Goal: Task Accomplishment & Management: Manage account settings

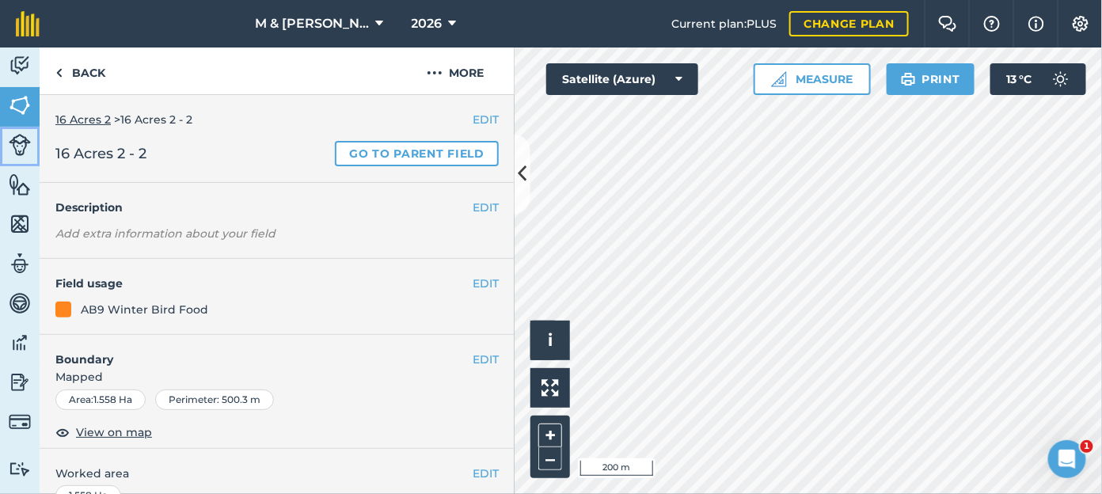
click at [18, 142] on img at bounding box center [20, 145] width 22 height 22
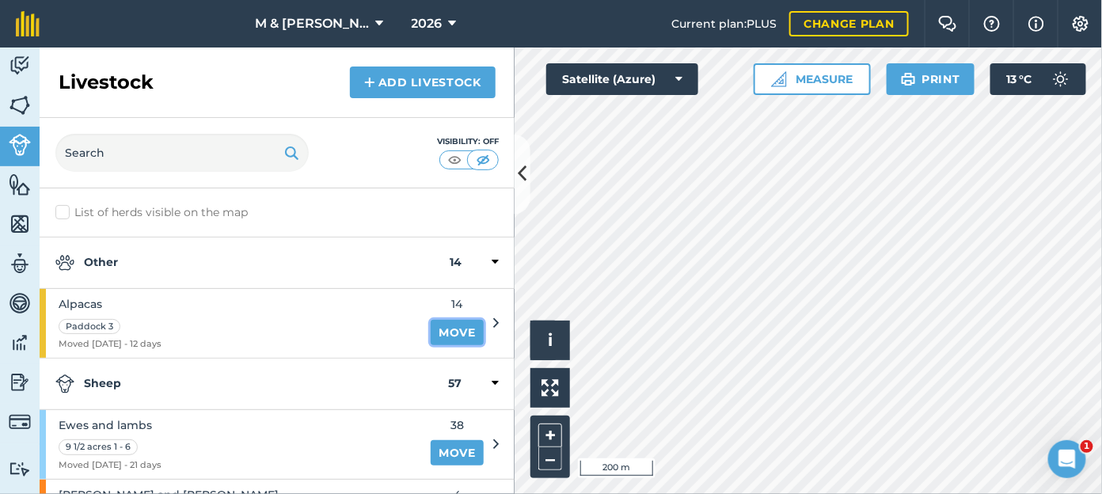
click at [443, 332] on link "Move" at bounding box center [456, 332] width 53 height 25
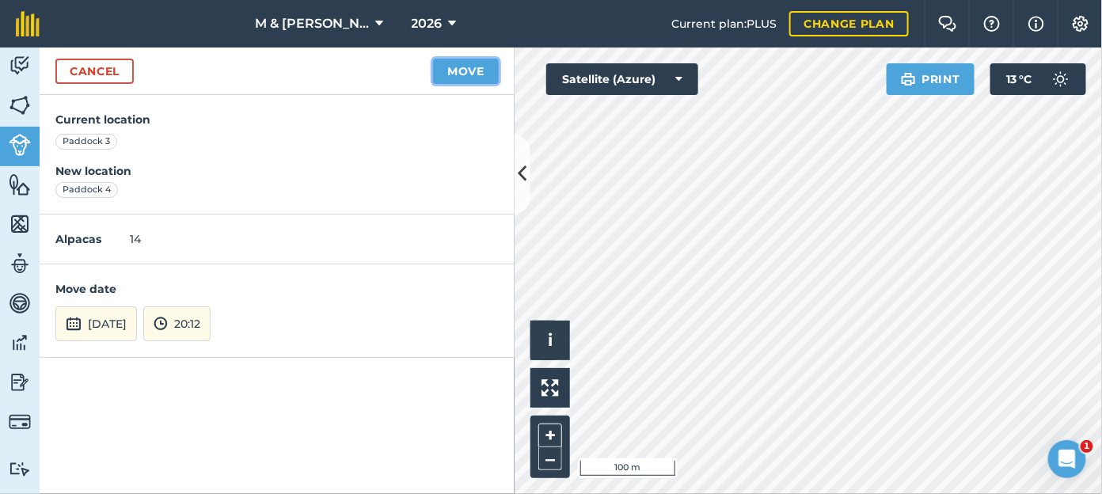
click at [474, 74] on button "Move" at bounding box center [466, 71] width 66 height 25
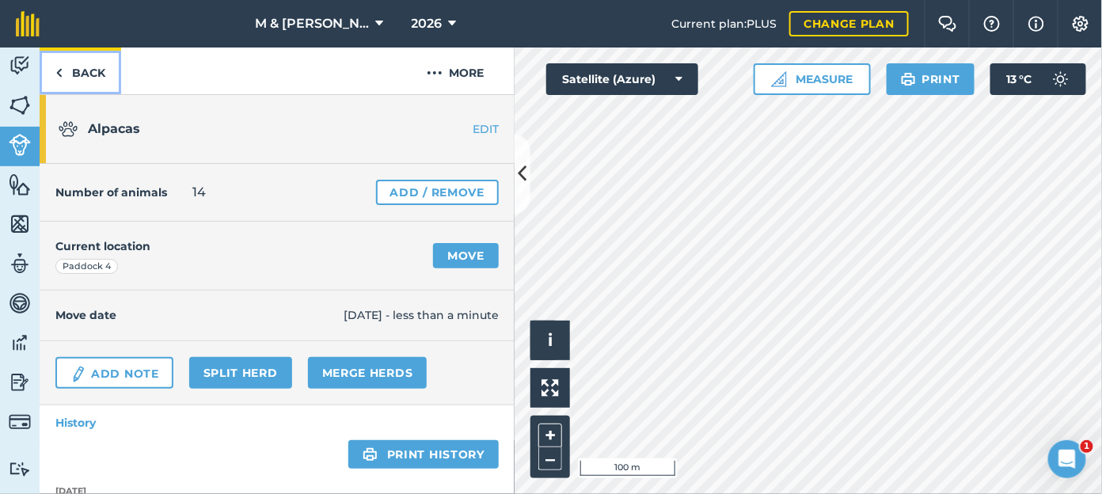
click at [65, 69] on link "Back" at bounding box center [81, 70] width 82 height 47
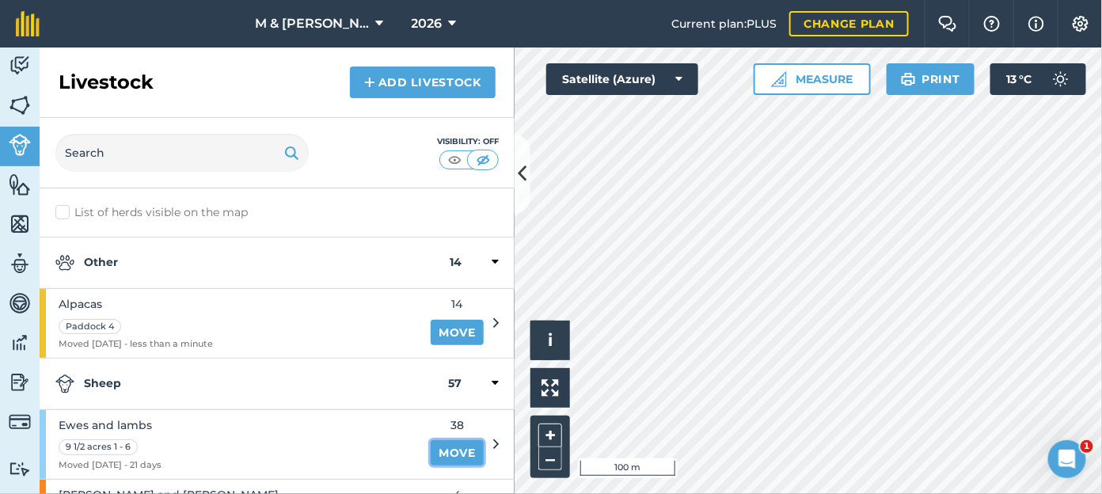
click at [441, 451] on link "Move" at bounding box center [456, 452] width 53 height 25
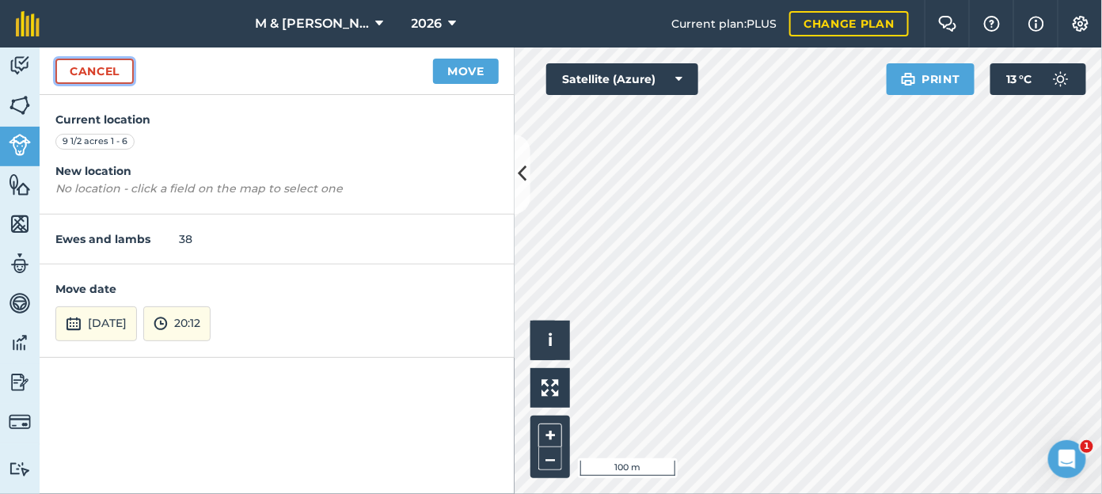
click at [72, 72] on link "Cancel" at bounding box center [94, 71] width 78 height 25
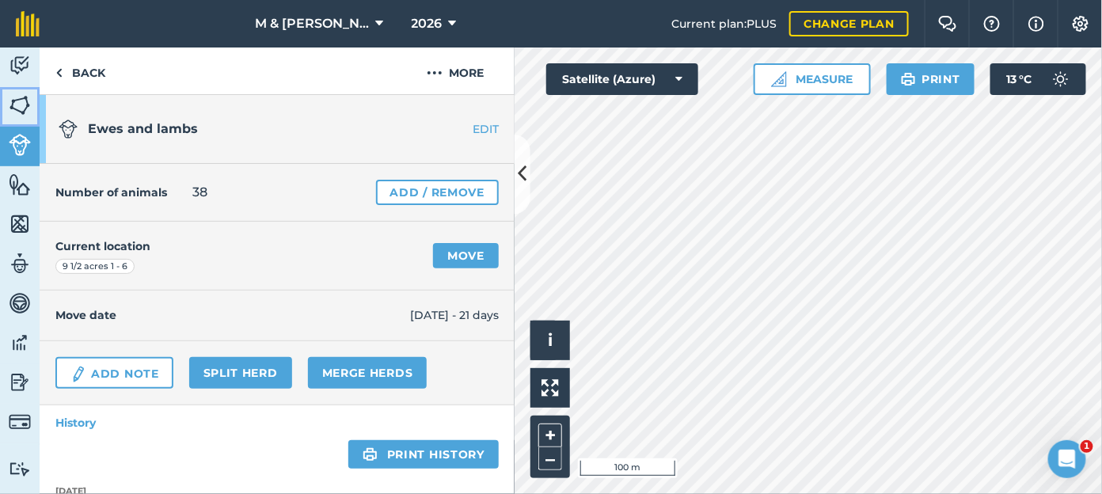
click at [21, 104] on img at bounding box center [20, 105] width 22 height 24
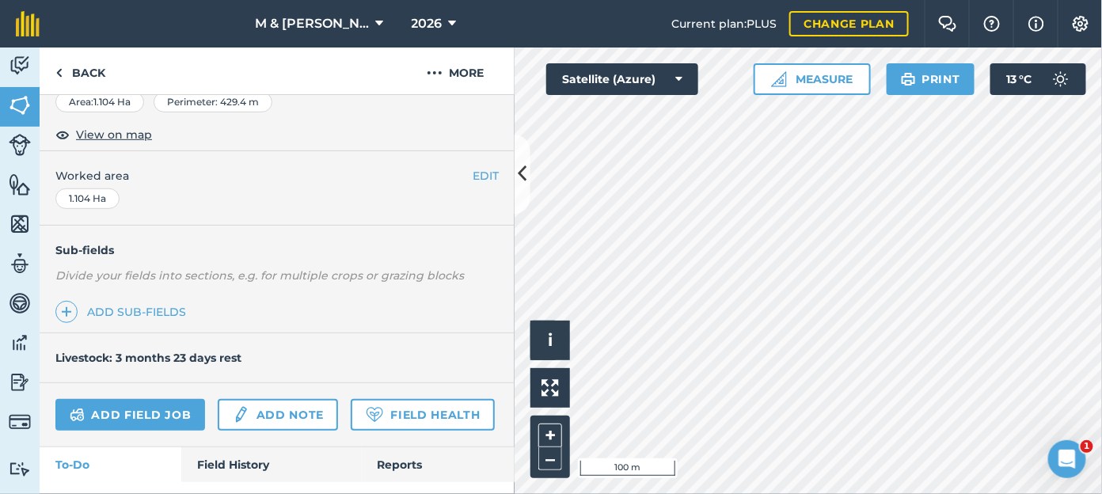
scroll to position [258, 0]
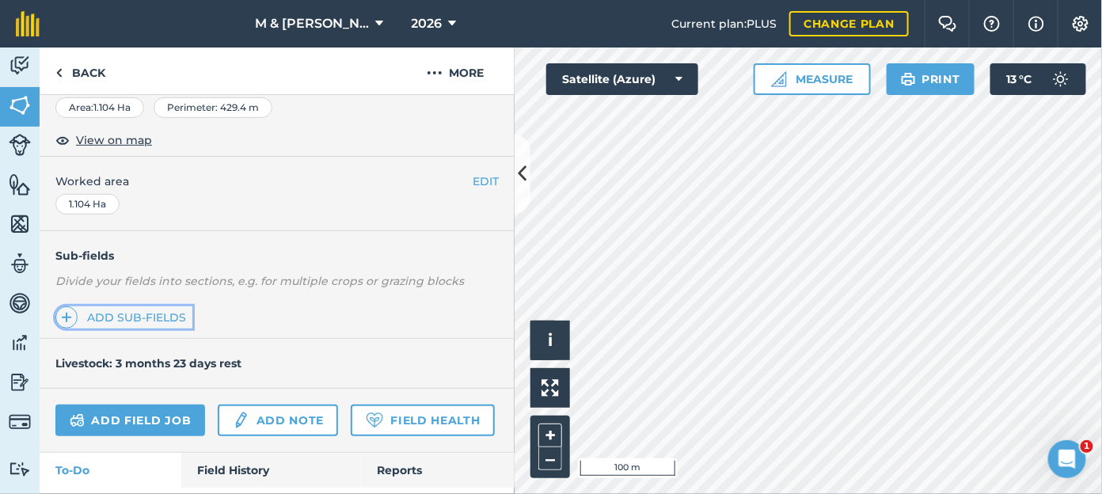
click at [107, 313] on link "Add sub-fields" at bounding box center [123, 317] width 137 height 22
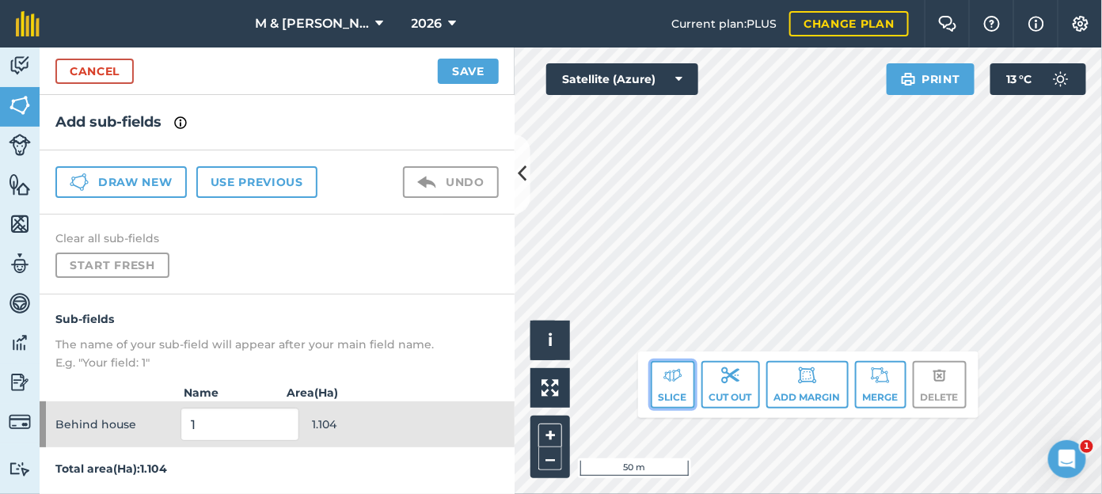
click at [667, 393] on button "Slice" at bounding box center [672, 384] width 44 height 47
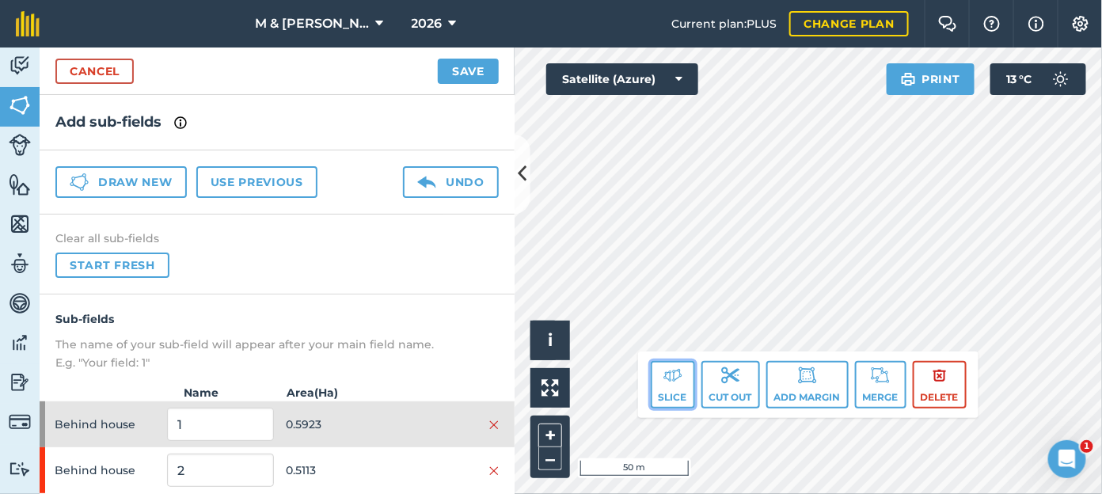
click at [683, 387] on button "Slice" at bounding box center [672, 384] width 44 height 47
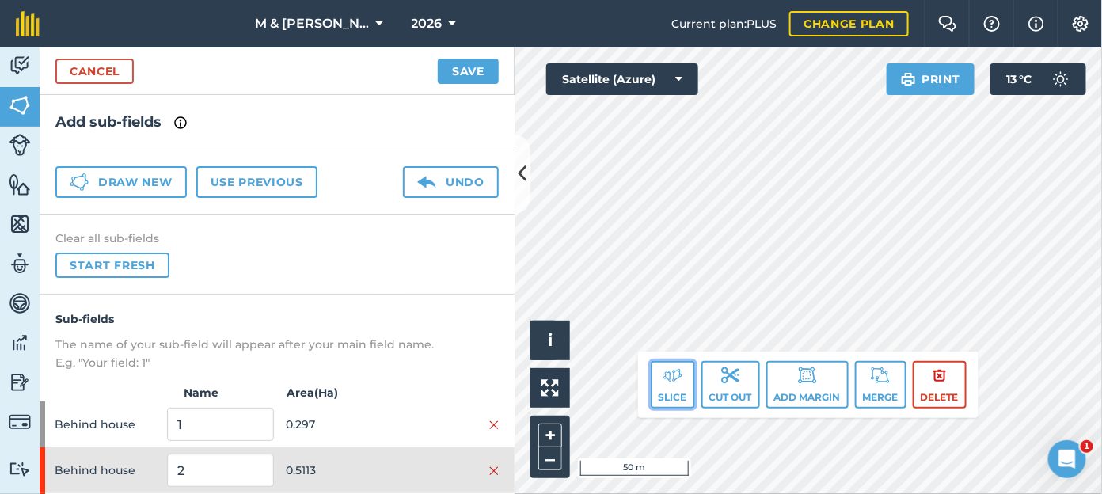
click at [676, 381] on img at bounding box center [672, 375] width 19 height 19
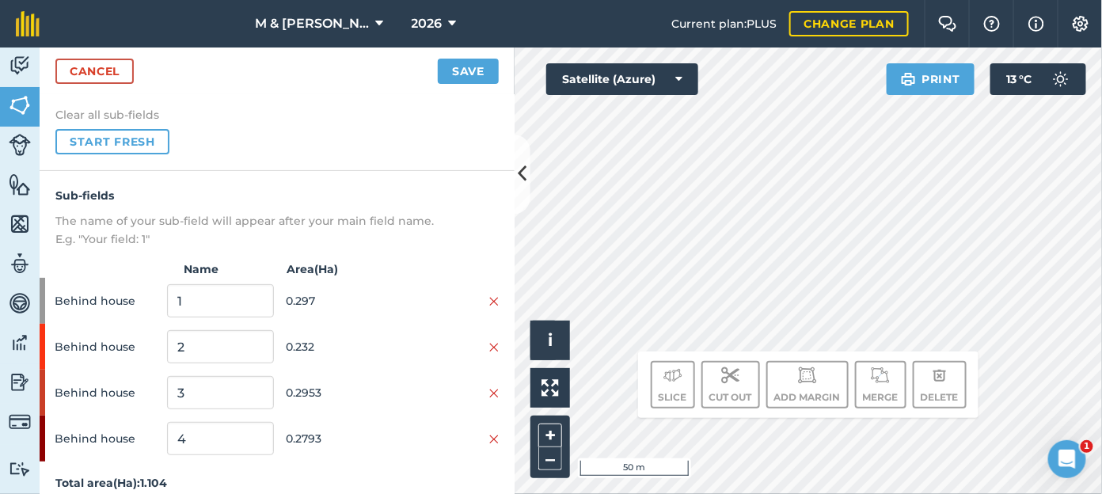
scroll to position [135, 0]
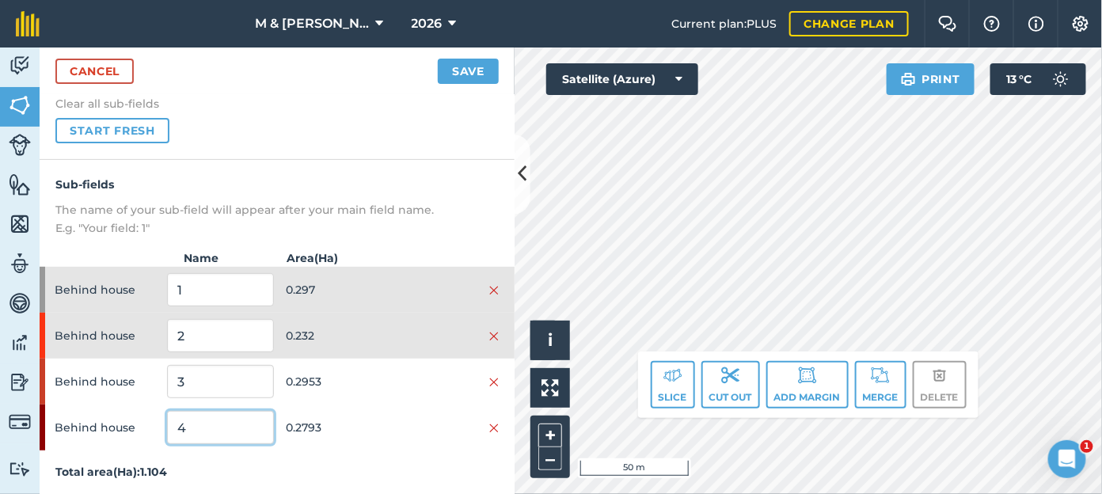
drag, startPoint x: 193, startPoint y: 417, endPoint x: 138, endPoint y: 416, distance: 54.6
click at [138, 416] on div "Behind house 4 0.2793" at bounding box center [277, 427] width 475 height 46
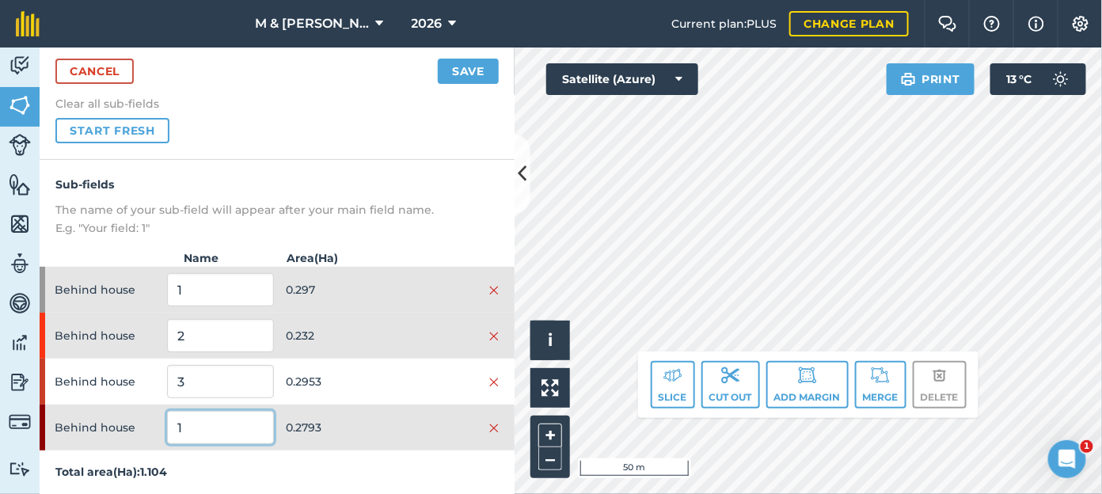
type input "1"
drag, startPoint x: 186, startPoint y: 285, endPoint x: 149, endPoint y: 278, distance: 37.9
click at [149, 278] on div "Behind house 1 0.297" at bounding box center [277, 290] width 475 height 46
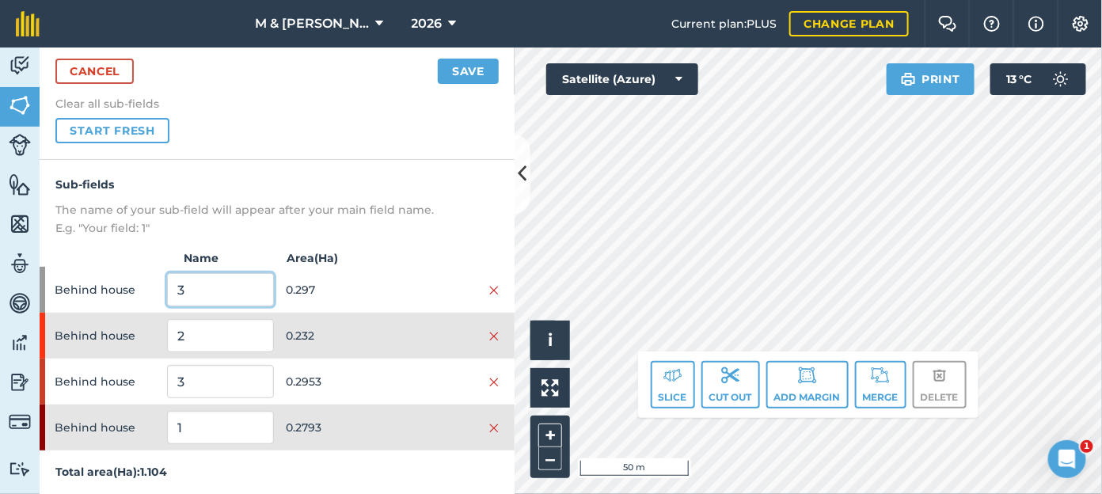
type input "3"
click at [188, 374] on input "3" at bounding box center [220, 381] width 106 height 33
drag, startPoint x: 188, startPoint y: 374, endPoint x: 161, endPoint y: 372, distance: 26.2
click at [161, 372] on div "Behind house 3 0.2953" at bounding box center [277, 381] width 475 height 46
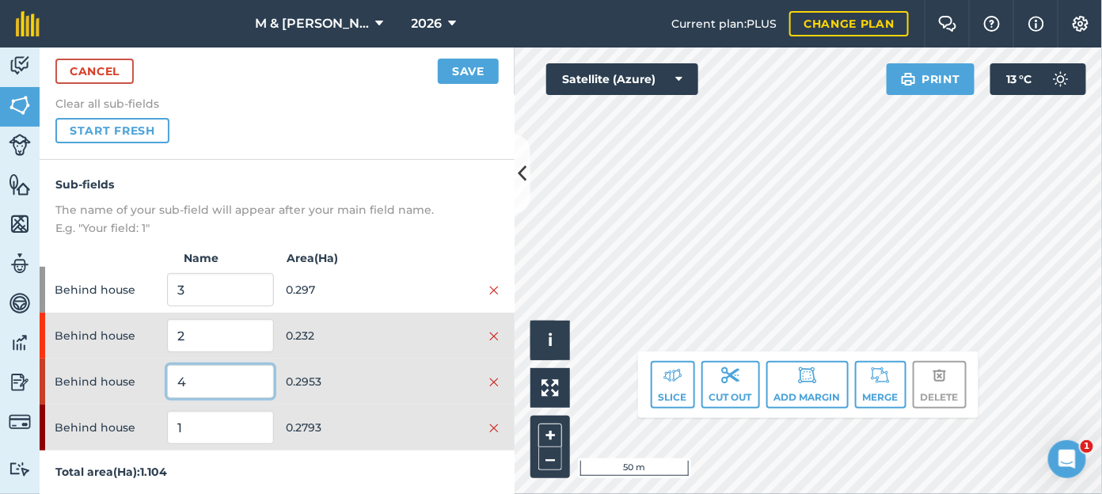
type input "4"
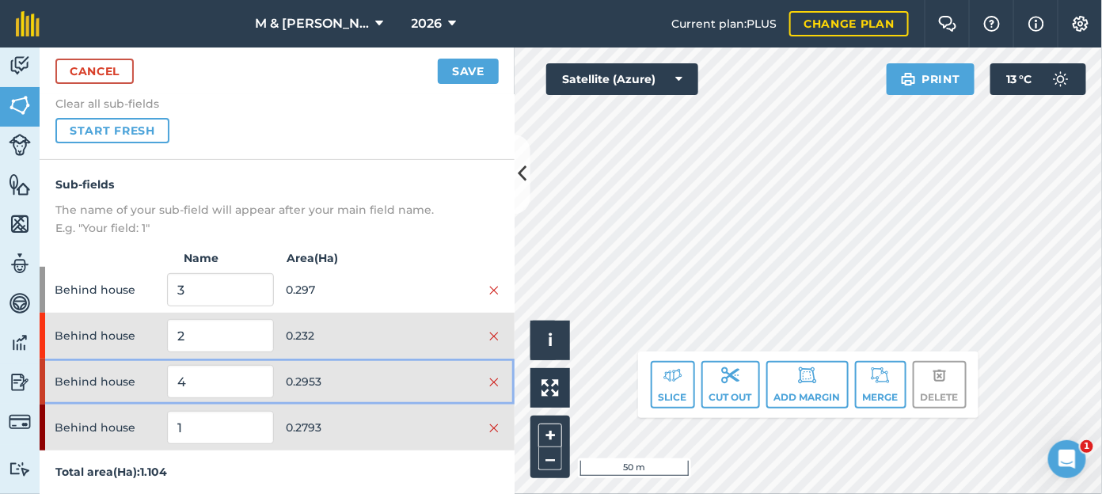
click at [161, 372] on div "Behind house 4 0.2953" at bounding box center [277, 381] width 475 height 46
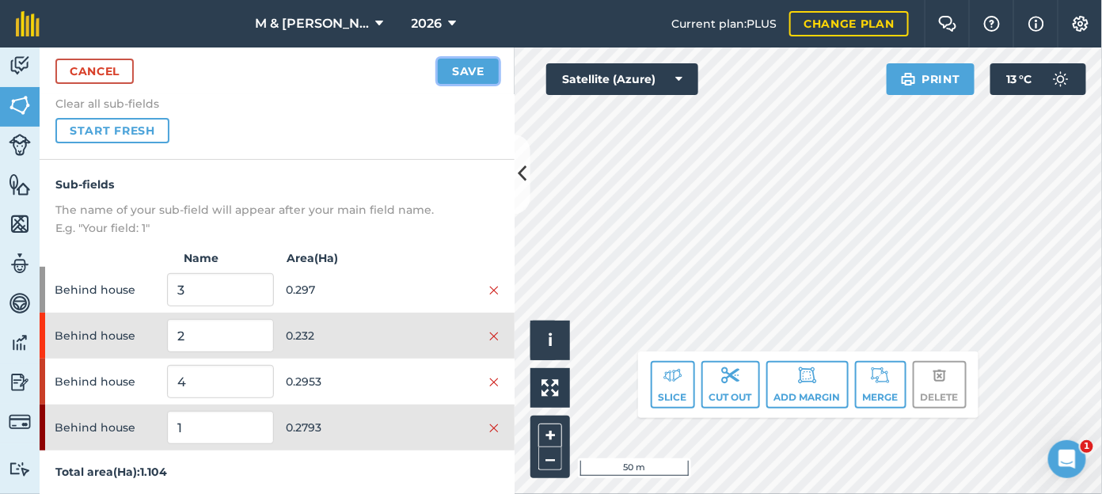
click at [457, 65] on button "Save" at bounding box center [468, 71] width 61 height 25
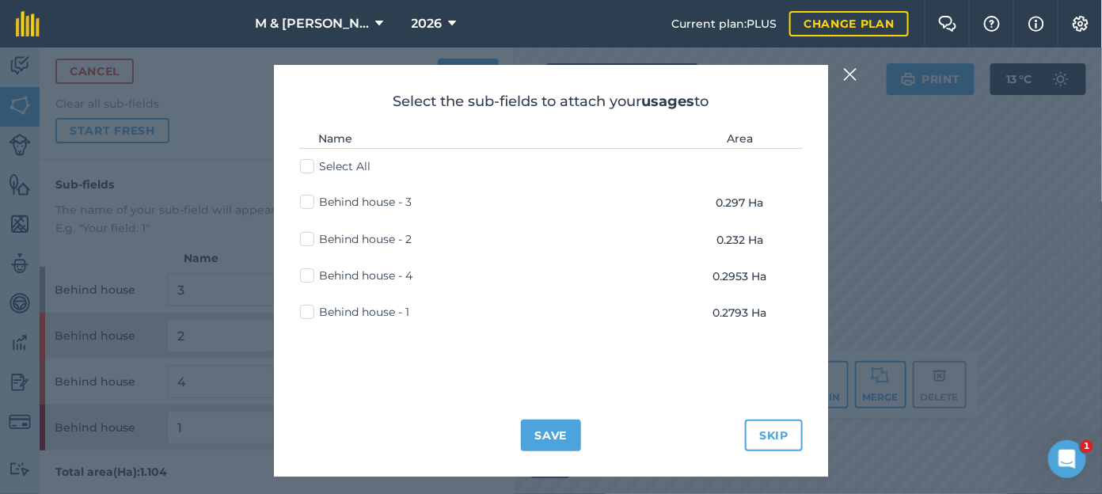
click at [308, 165] on label "Select All" at bounding box center [335, 166] width 70 height 17
click at [308, 165] on input "Select All" at bounding box center [305, 163] width 10 height 10
checkbox input "true"
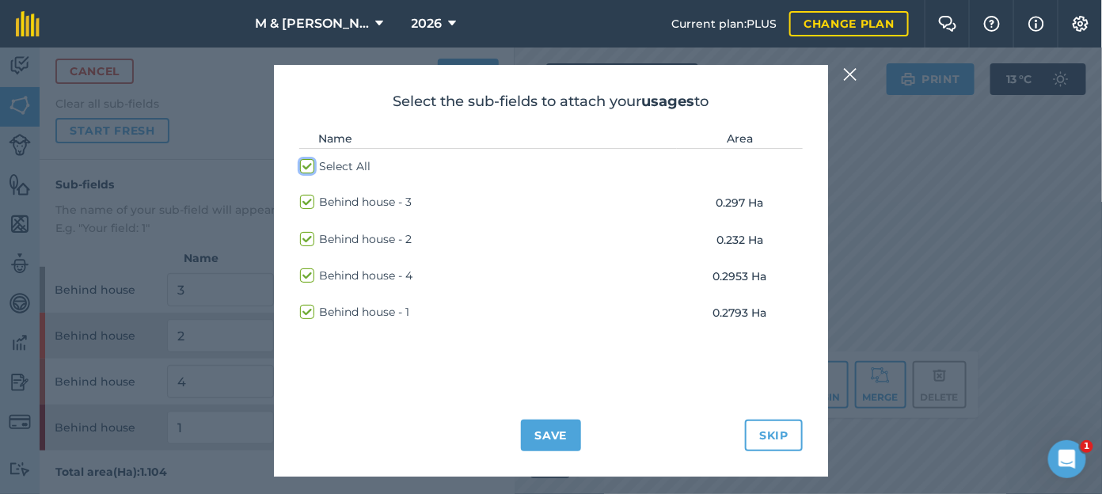
checkbox input "true"
click at [561, 445] on button "Save" at bounding box center [551, 435] width 61 height 32
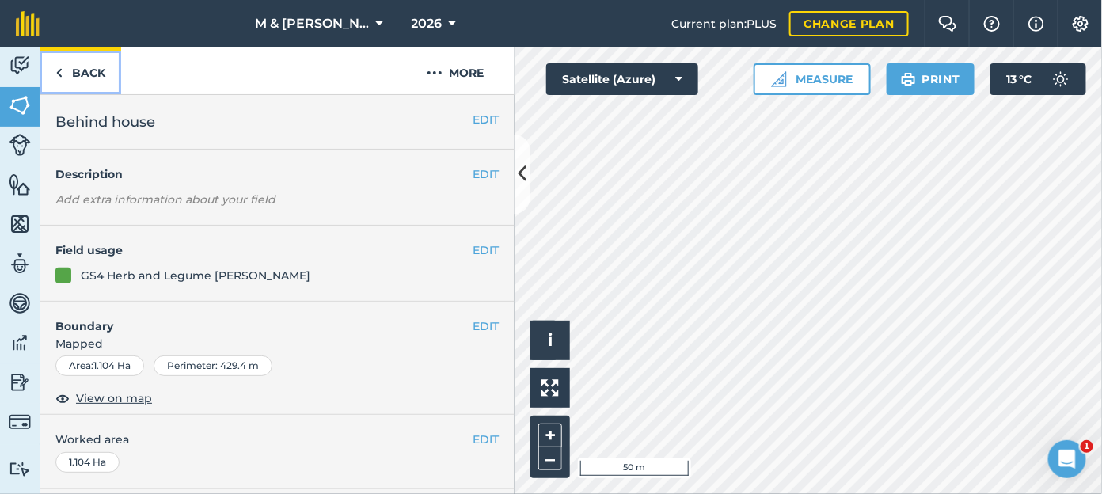
click at [71, 72] on link "Back" at bounding box center [81, 70] width 82 height 47
click at [24, 156] on link "Livestock" at bounding box center [20, 147] width 40 height 40
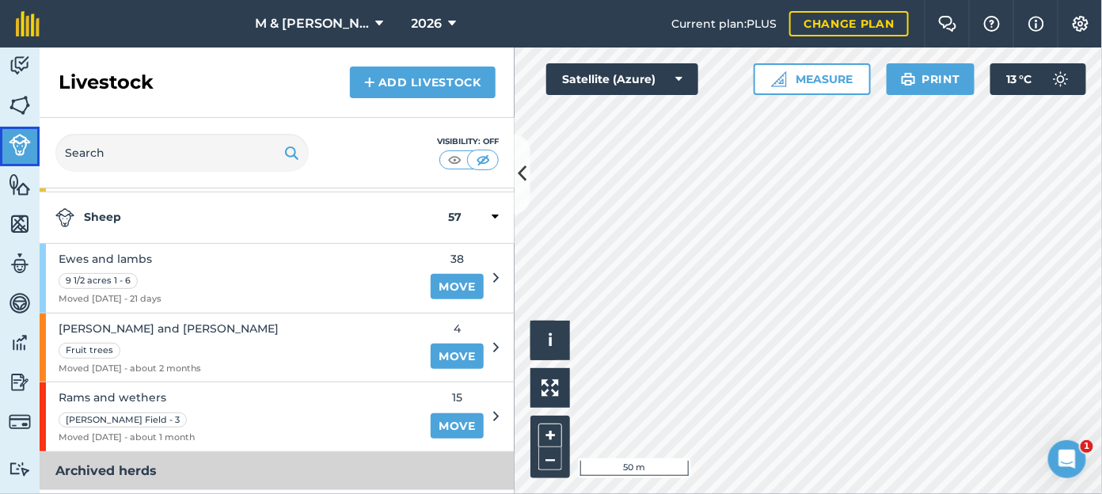
scroll to position [160, 0]
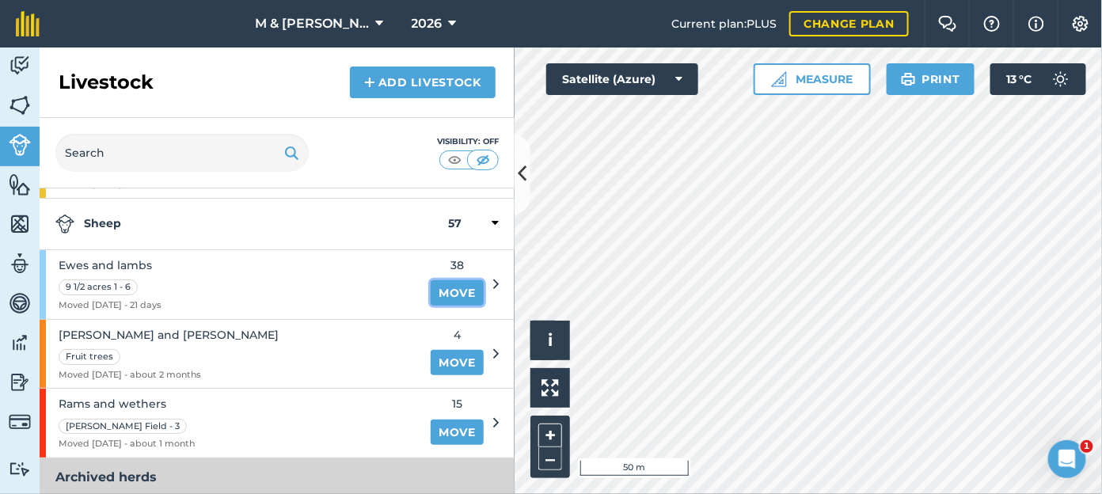
click at [443, 291] on link "Move" at bounding box center [456, 292] width 53 height 25
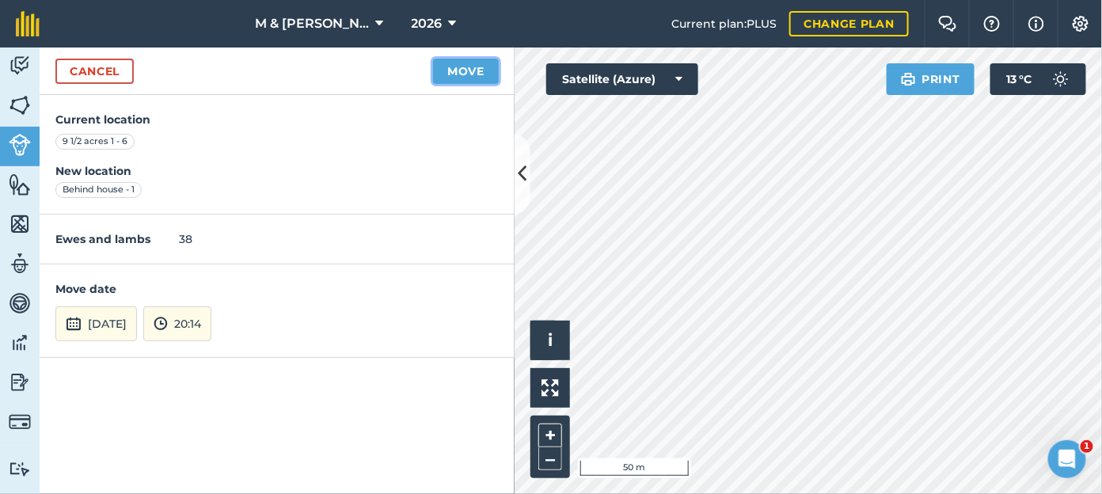
click at [469, 69] on button "Move" at bounding box center [466, 71] width 66 height 25
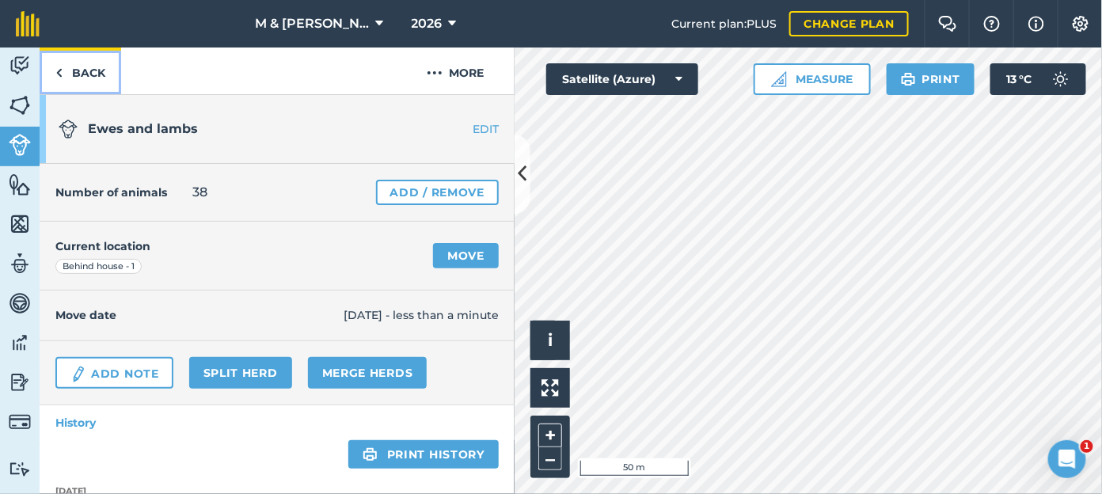
click at [89, 66] on link "Back" at bounding box center [81, 70] width 82 height 47
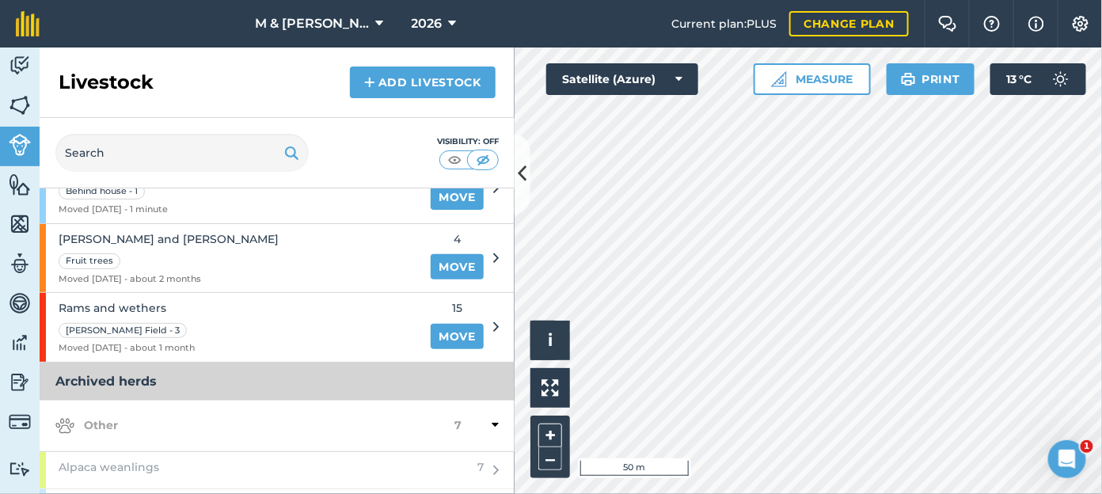
scroll to position [303, 0]
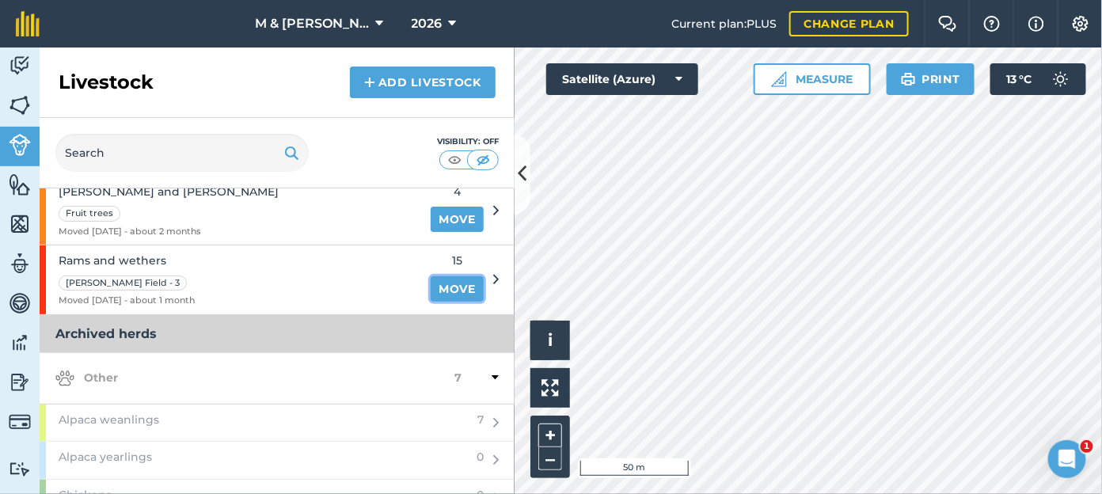
click at [440, 288] on link "Move" at bounding box center [456, 288] width 53 height 25
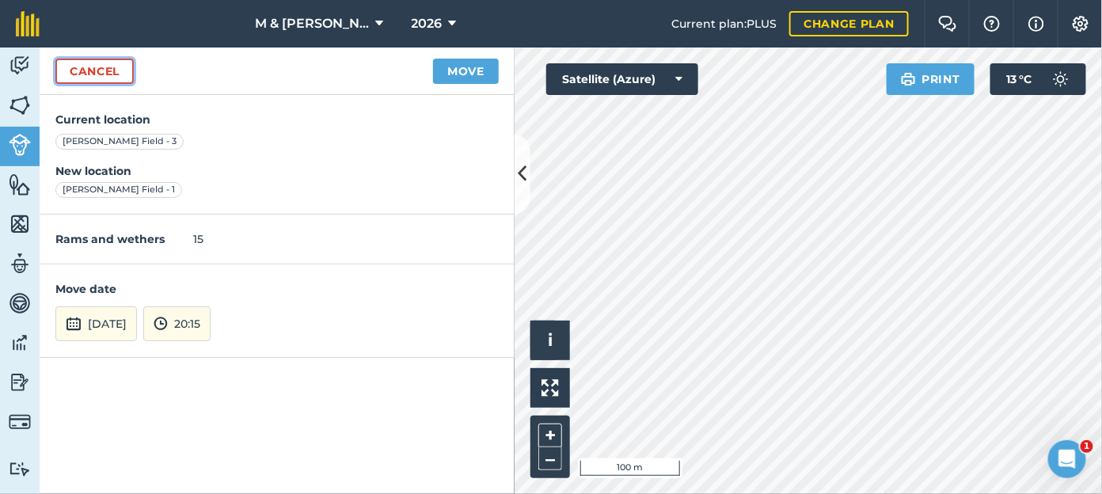
click at [76, 78] on link "Cancel" at bounding box center [94, 71] width 78 height 25
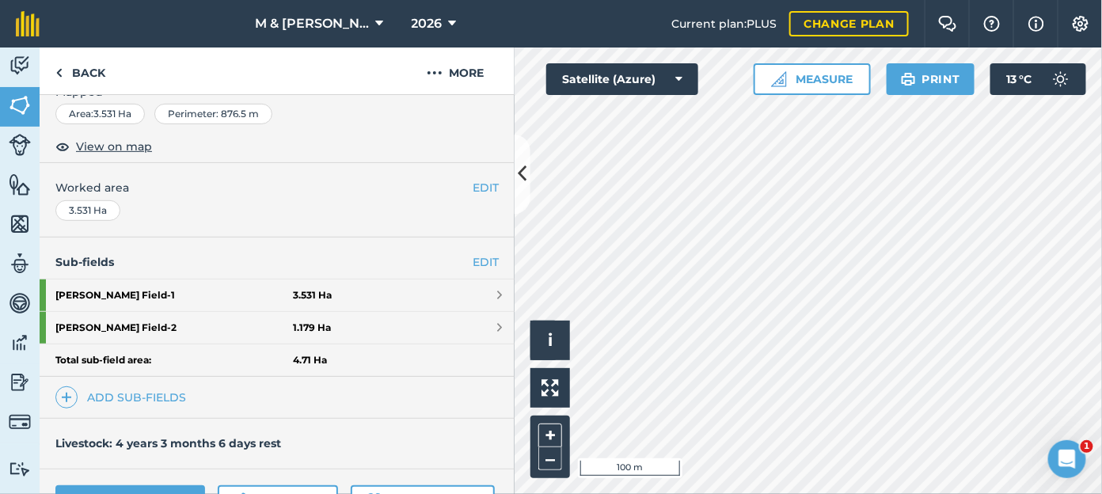
scroll to position [251, 0]
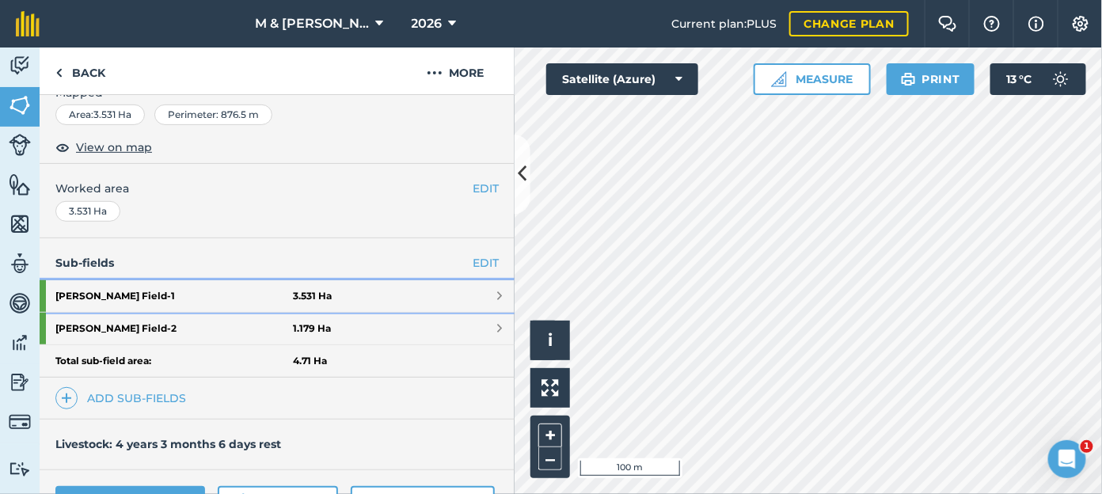
click at [320, 293] on strong "3.531 Ha" at bounding box center [312, 296] width 39 height 13
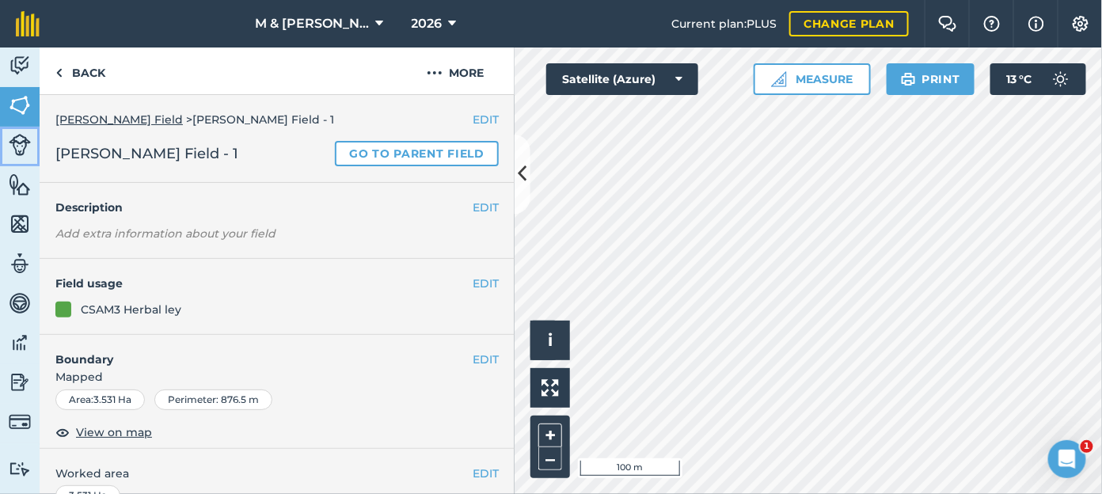
click at [19, 143] on img at bounding box center [20, 145] width 22 height 22
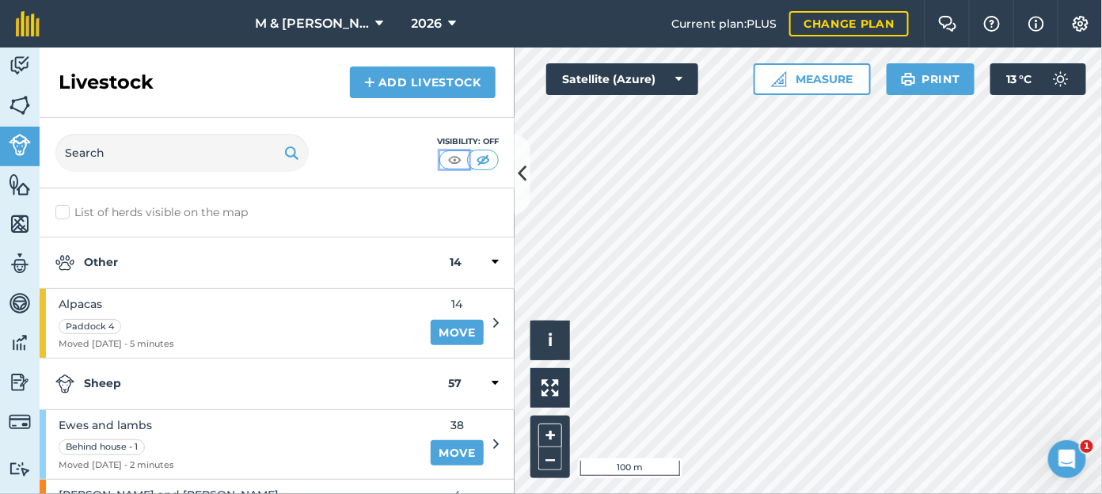
click at [458, 156] on img at bounding box center [455, 160] width 20 height 16
